Goal: Find specific page/section: Find specific page/section

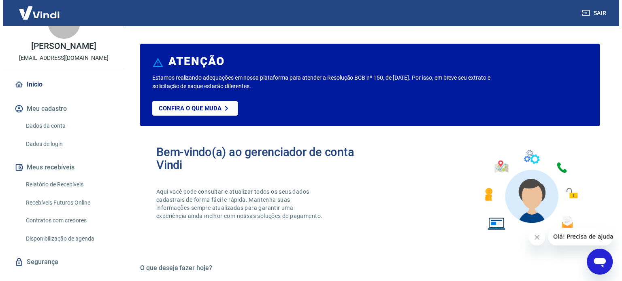
scroll to position [40, 0]
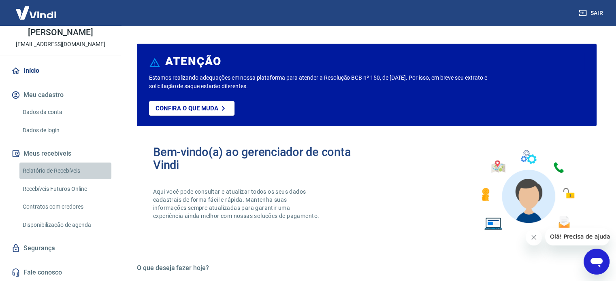
click at [81, 167] on link "Relatório de Recebíveis" at bounding box center [65, 171] width 92 height 17
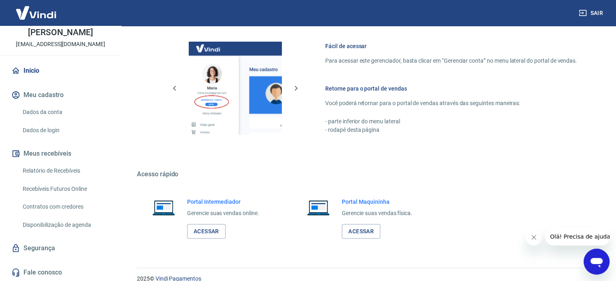
scroll to position [442, 0]
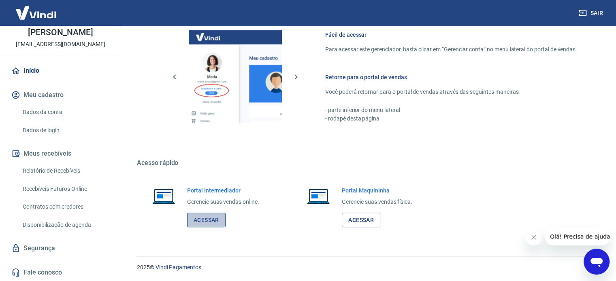
click at [206, 219] on link "Acessar" at bounding box center [206, 220] width 38 height 15
